Goal: Find specific page/section

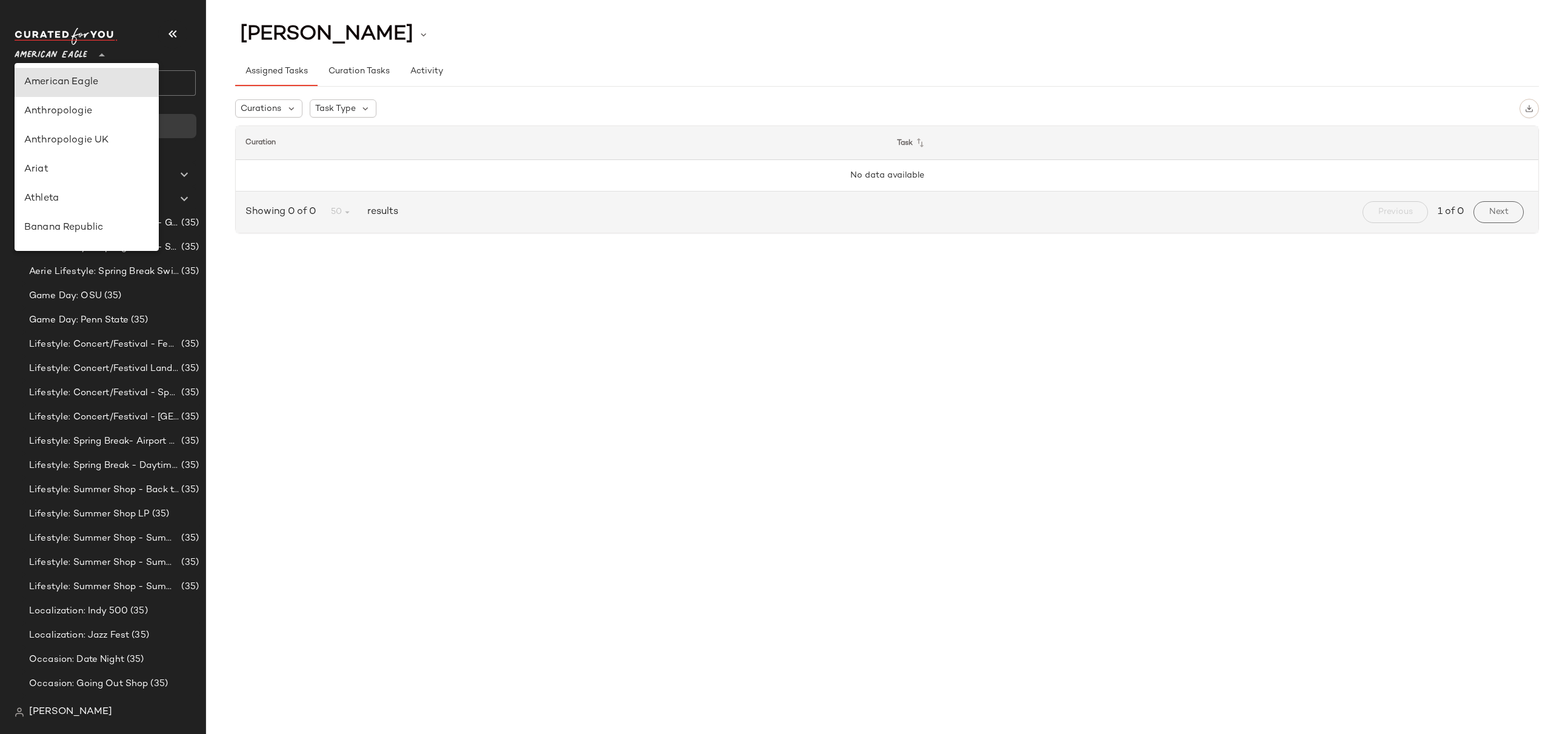
click at [69, 53] on span "American Eagle" at bounding box center [50, 51] width 73 height 22
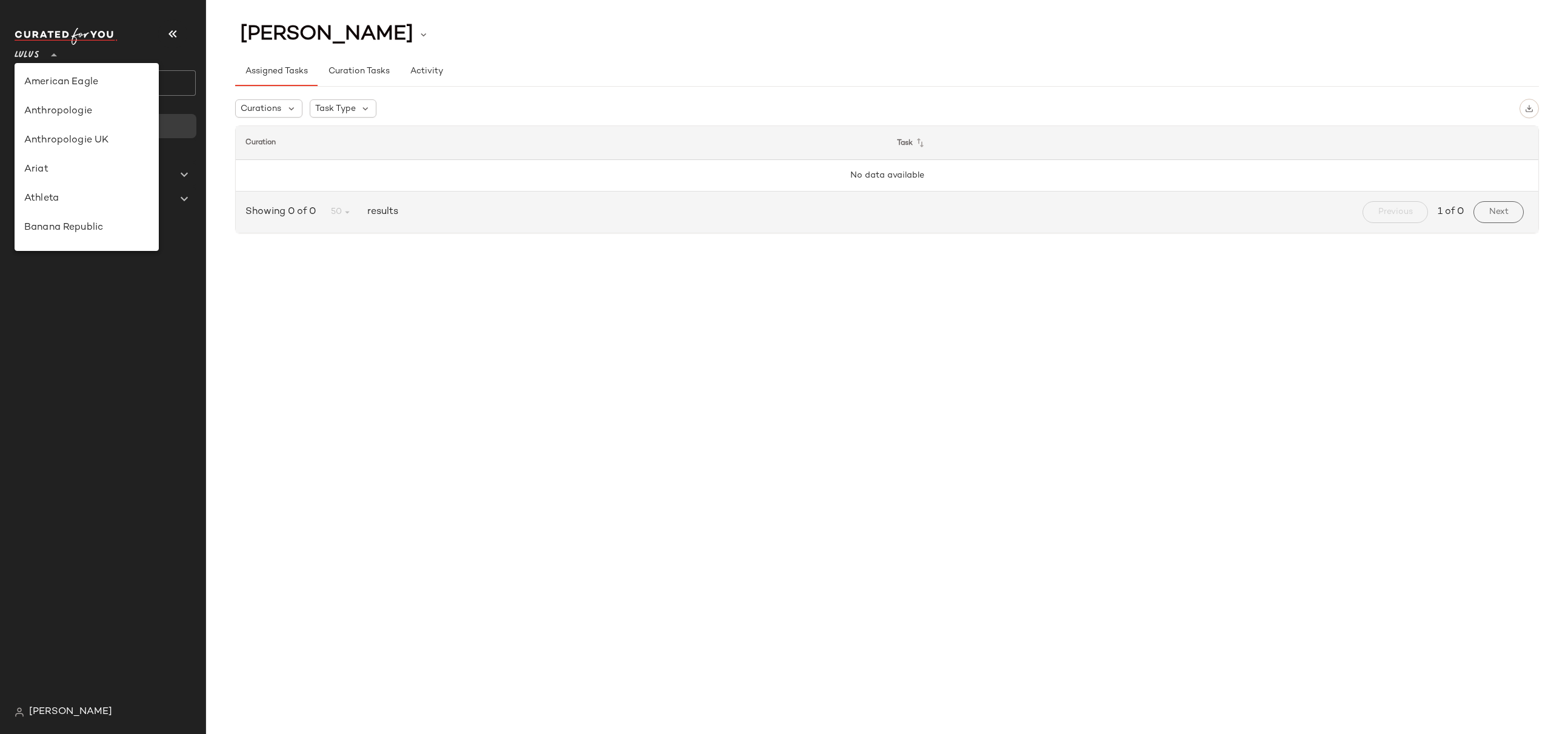
scroll to position [304, 0]
type input "**"
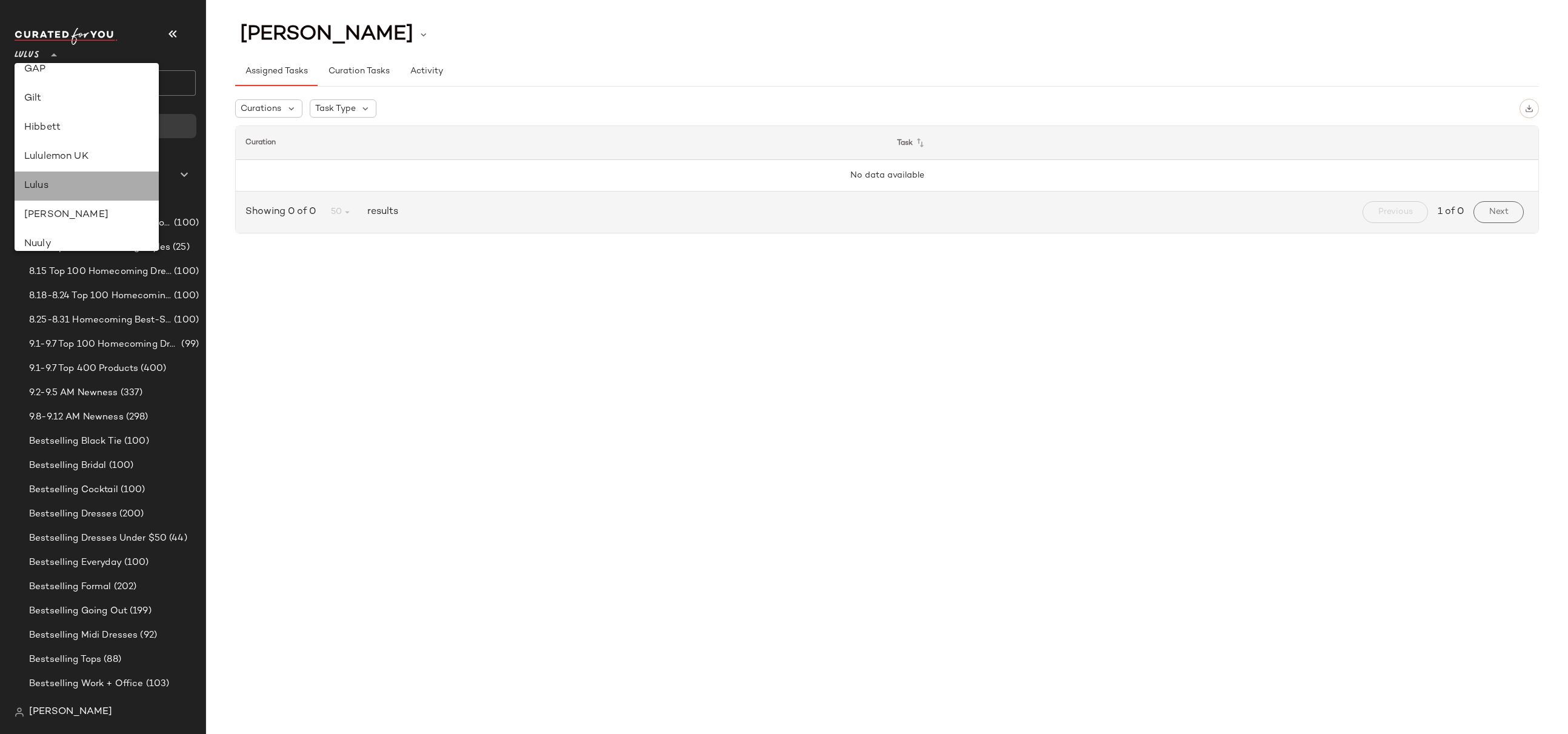
click at [41, 183] on div "Lulus" at bounding box center [86, 185] width 124 height 14
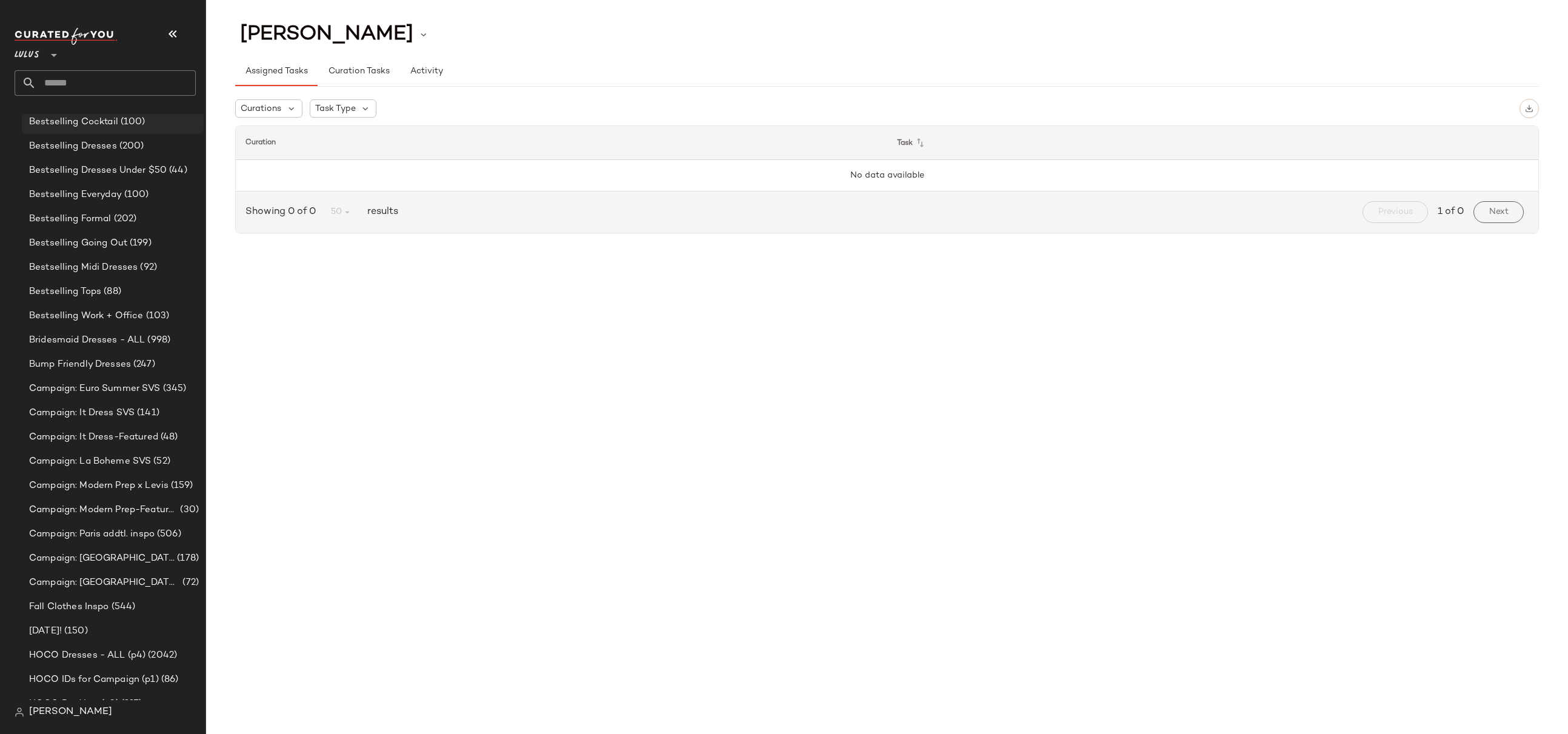
scroll to position [388, 0]
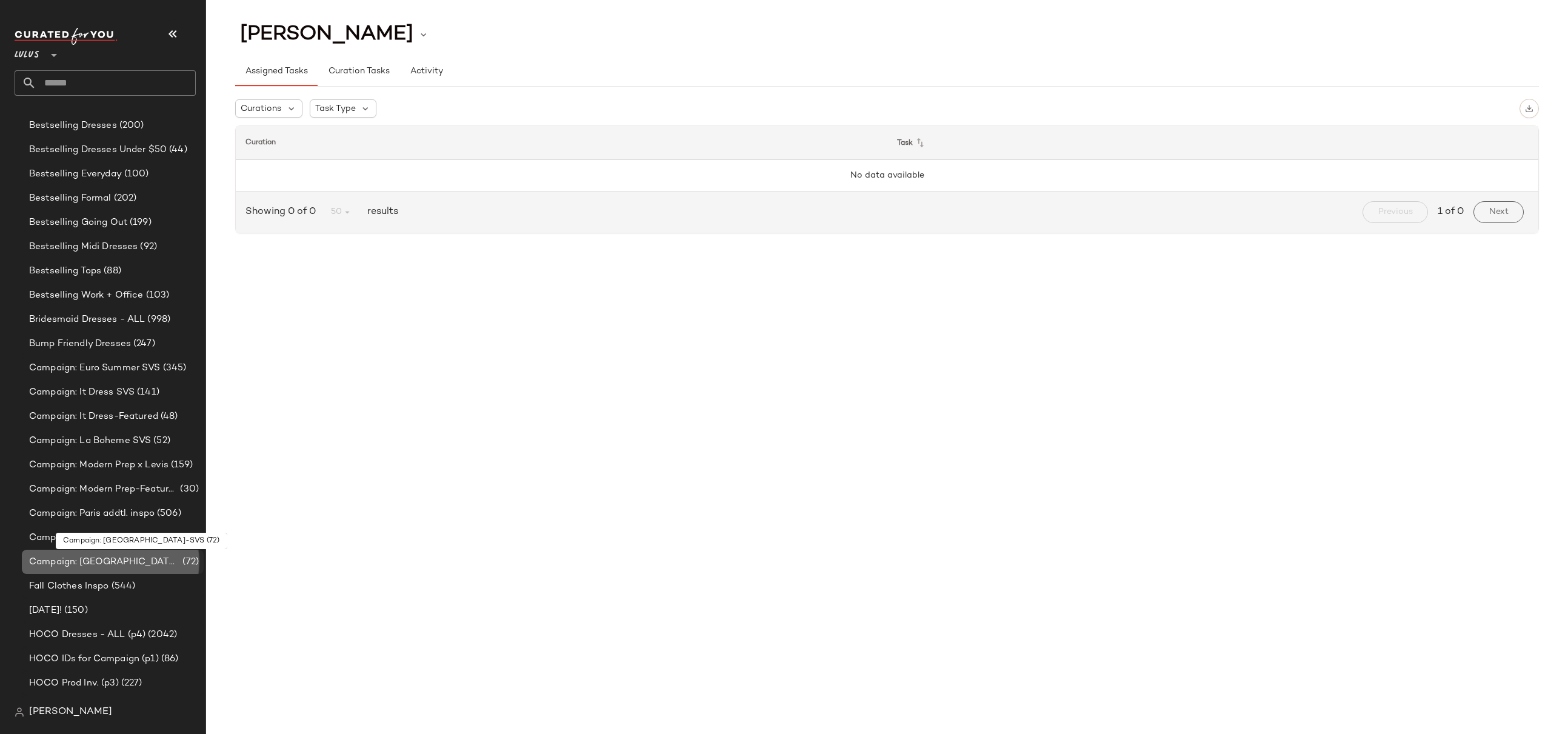
click at [55, 562] on span "Campaign: [GEOGRAPHIC_DATA]-SVS" at bounding box center [104, 561] width 151 height 14
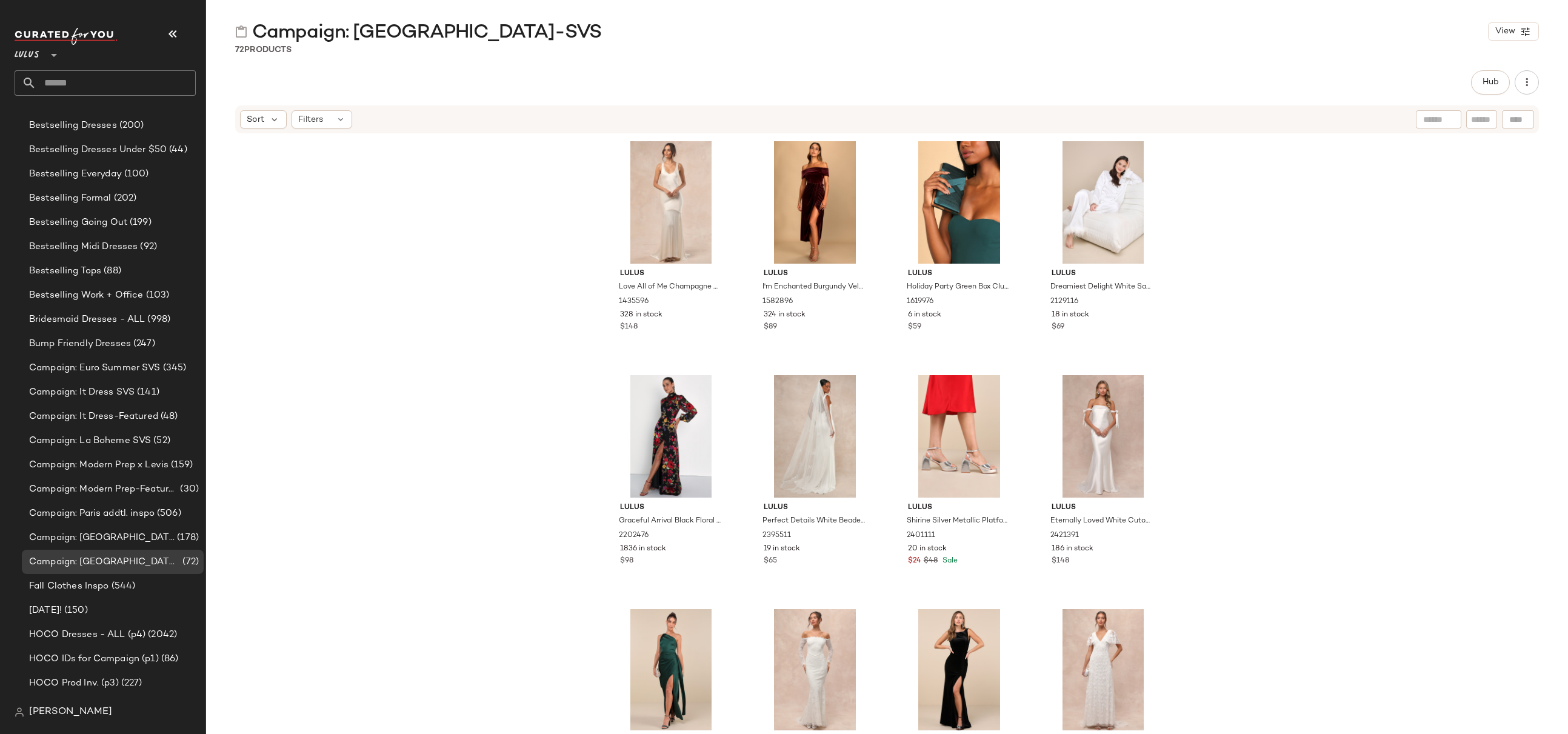
click at [1266, 252] on div "Lulus Love All of Me Champagne Satin Maxi Dress 1435596 328 in stock $148 Lulus…" at bounding box center [887, 432] width 1362 height 595
click at [1254, 287] on div "Lulus Love All of Me Champagne Satin Maxi Dress 1435596 328 in stock $148 Lulus…" at bounding box center [887, 432] width 1362 height 595
click at [79, 540] on span "Campaign: [GEOGRAPHIC_DATA] Best Sellers" at bounding box center [102, 537] width 145 height 14
